Goal: Contribute content: Contribute content

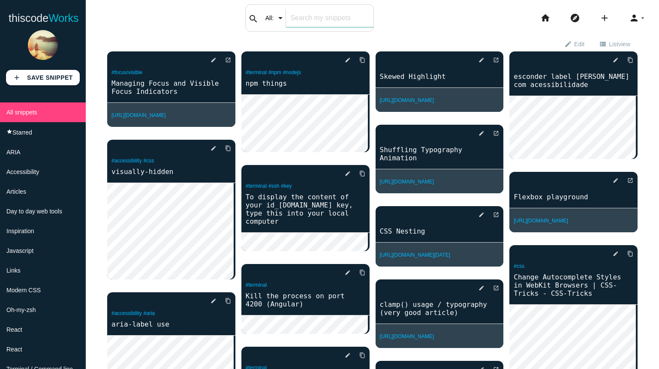
click at [285, 18] on div "search All: All: Code: Title: Tag: All: Code: Title: Tag:" at bounding box center [309, 17] width 129 height 27
type input "text"
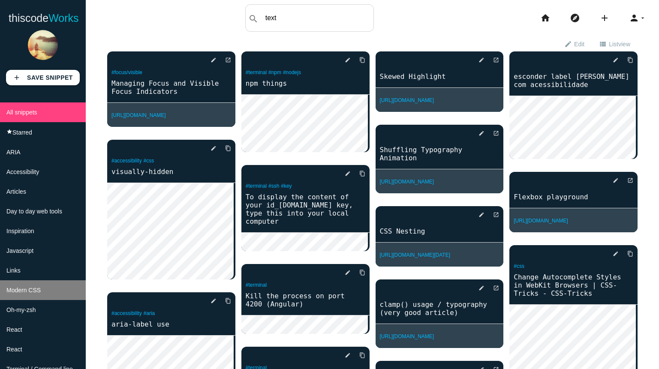
click at [37, 299] on li "Modern CSS" at bounding box center [43, 291] width 86 height 20
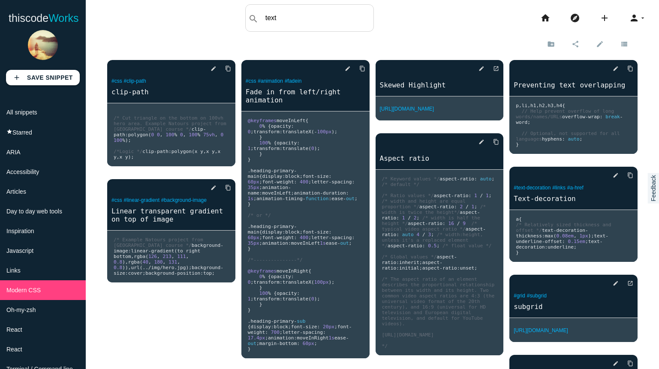
scroll to position [2, 0]
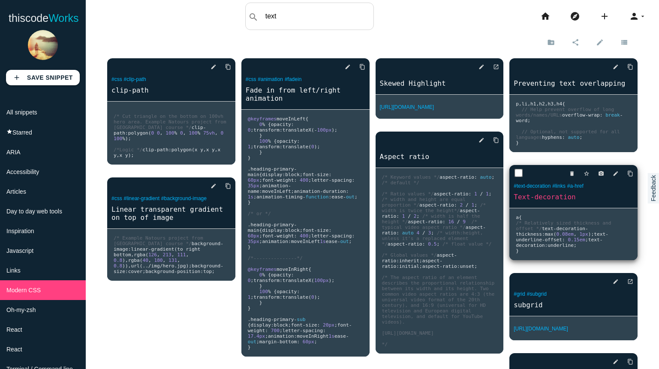
click at [203, 136] on span "offset" at bounding box center [201, 133] width 3 height 6
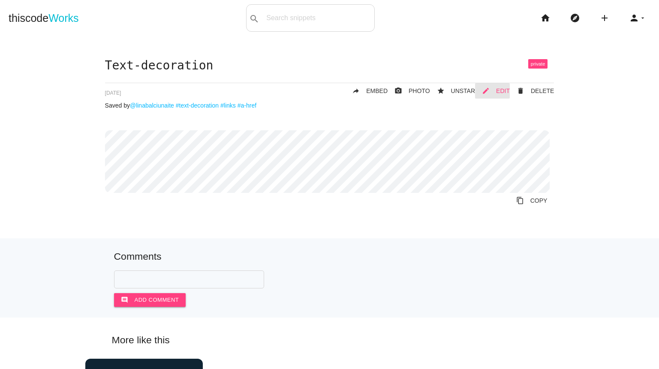
click at [498, 89] on span "EDIT" at bounding box center [503, 91] width 14 height 7
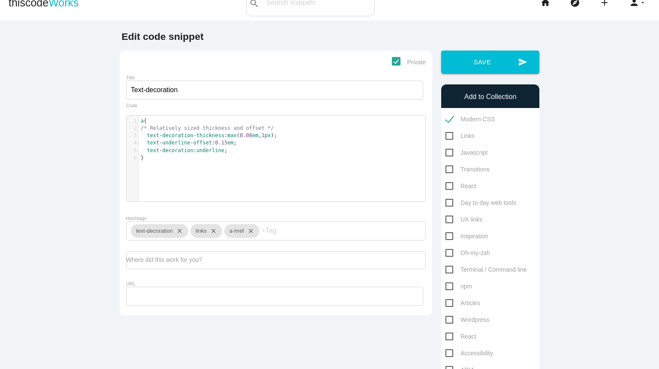
scroll to position [3, 0]
click at [175, 170] on div "1 a { 2 /* Relatively sized thickness and offset */ 3 text - decoration - thick…" at bounding box center [283, 165] width 312 height 99
type textarea "/+"
type textarea "* Arba */"
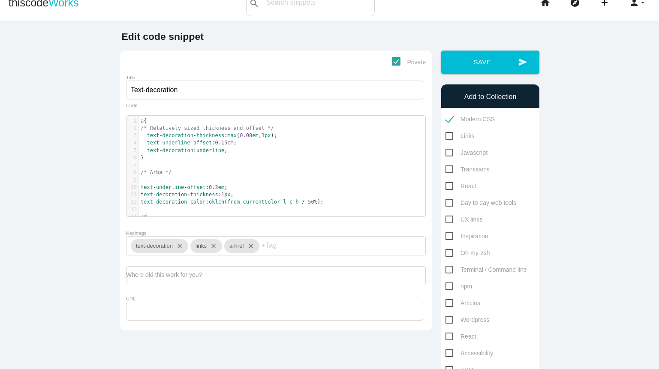
scroll to position [3, 3]
type textarea "/*"
click at [169, 215] on pre "/*" at bounding box center [285, 217] width 293 height 7
paste textarea
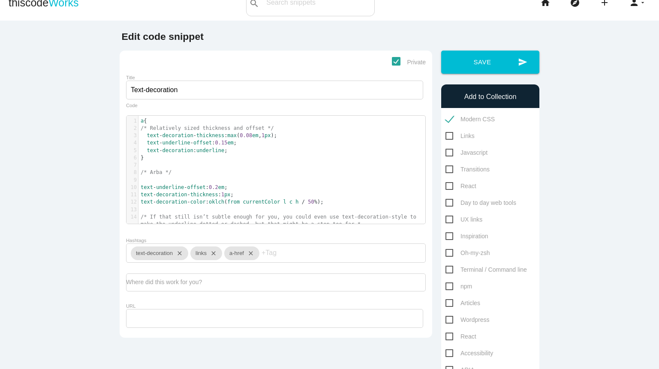
scroll to position [3, 3]
type textarea "*/"
click at [280, 262] on input "Hashtags" at bounding box center [287, 253] width 51 height 18
type input "underline"
click at [143, 326] on input "URL" at bounding box center [274, 318] width 297 height 19
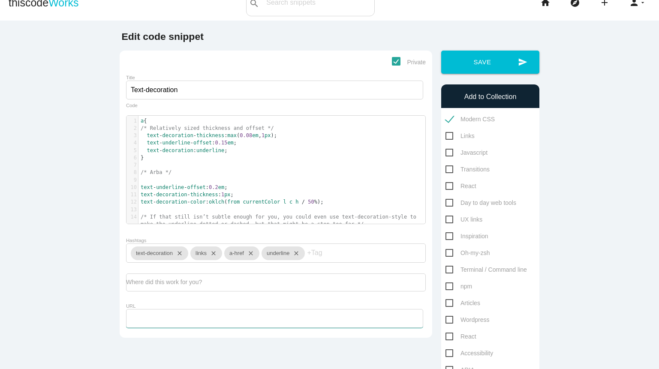
paste input "[URL][DOMAIN_NAME]"
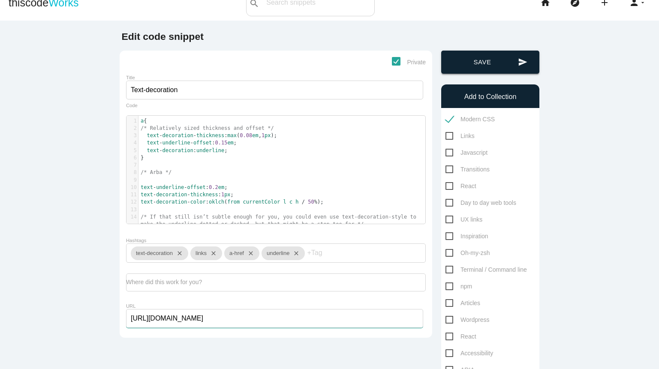
type input "[URL][DOMAIN_NAME]"
click at [452, 62] on button "send Save" at bounding box center [490, 62] width 98 height 23
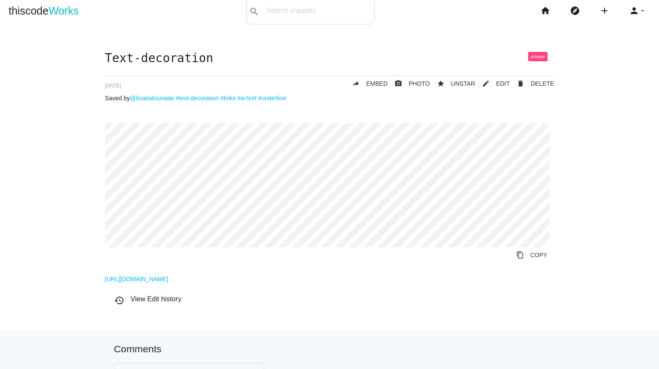
scroll to position [8, 0]
